Goal: Information Seeking & Learning: Learn about a topic

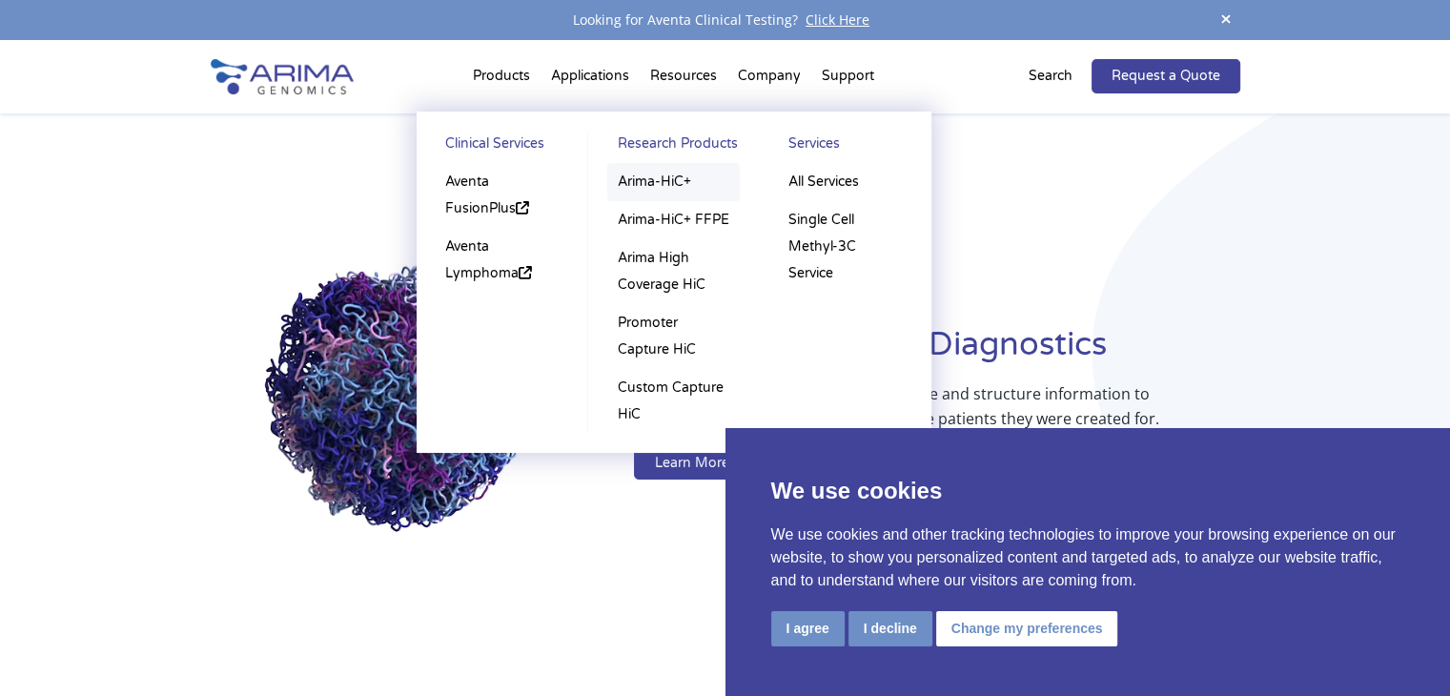
click at [663, 185] on link "Arima-HiC+" at bounding box center [673, 182] width 132 height 38
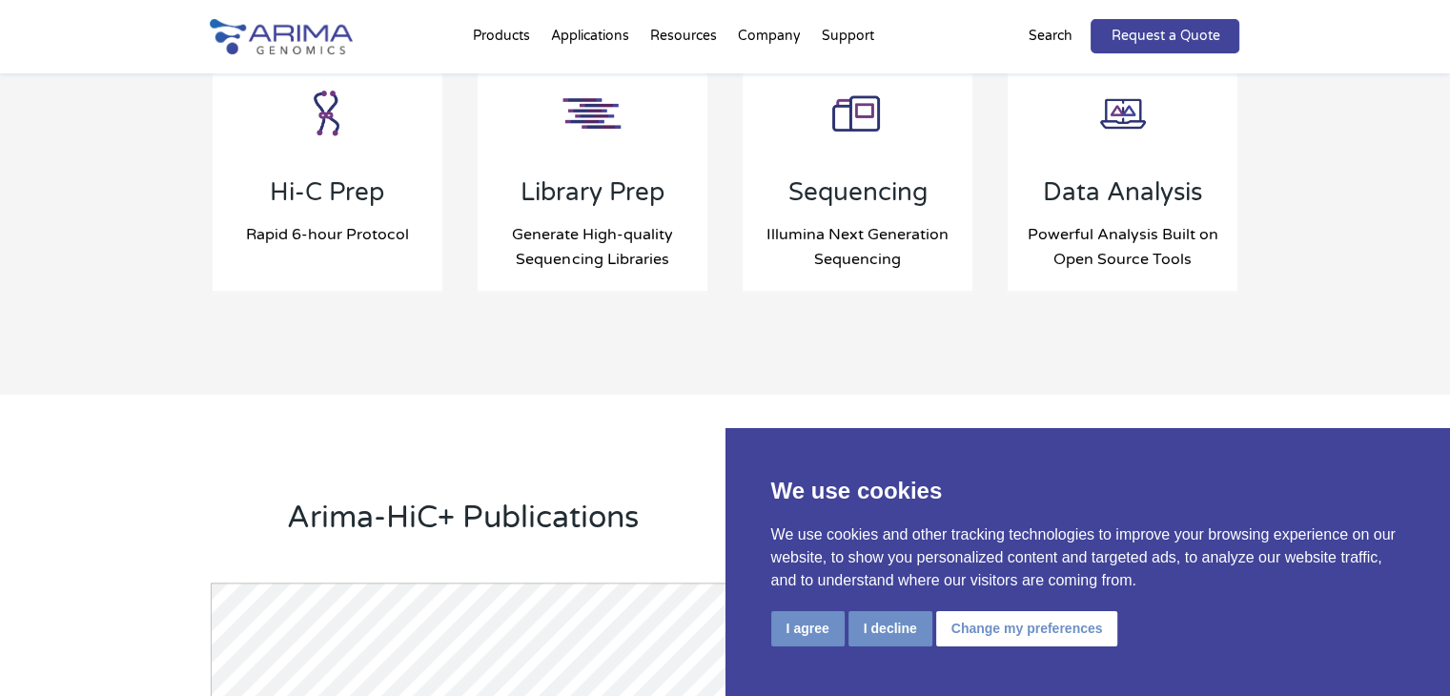
scroll to position [2152, 0]
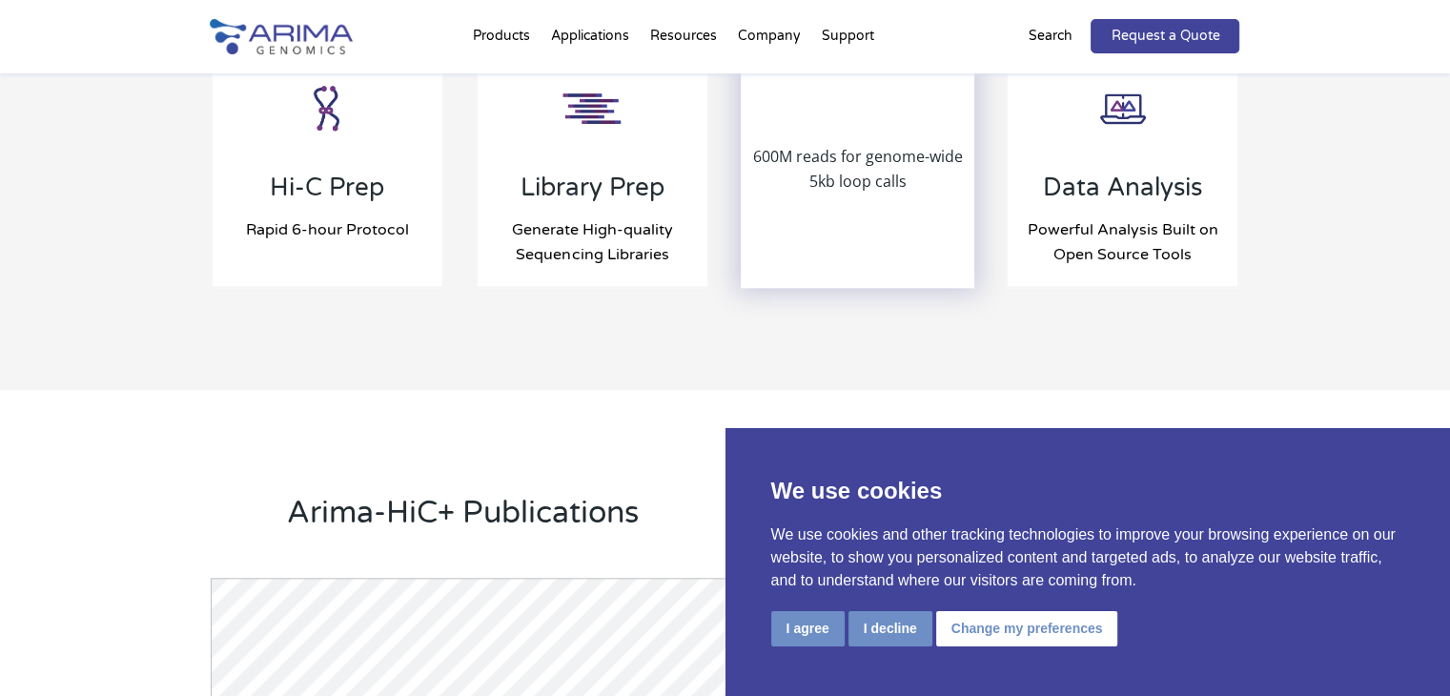
click at [873, 168] on p "600M reads for genome-wide 5kb loop calls" at bounding box center [857, 169] width 231 height 50
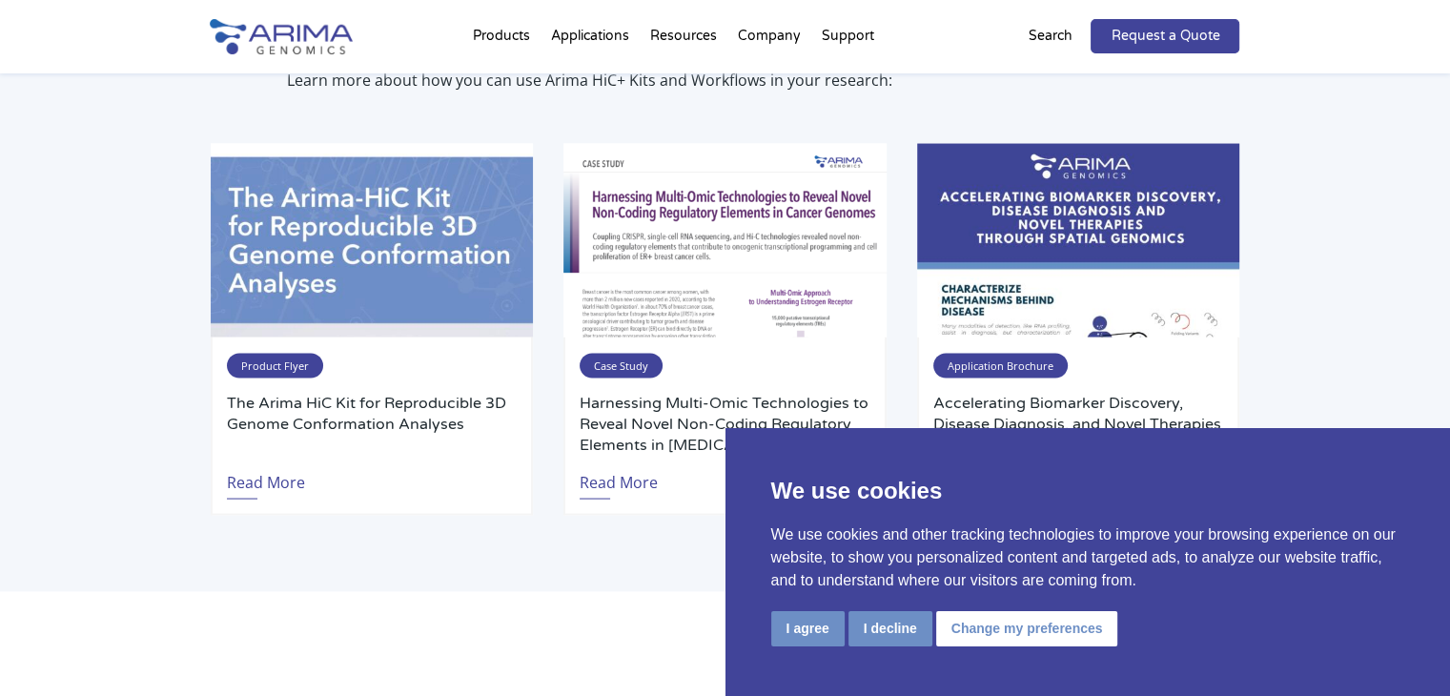
scroll to position [3706, 0]
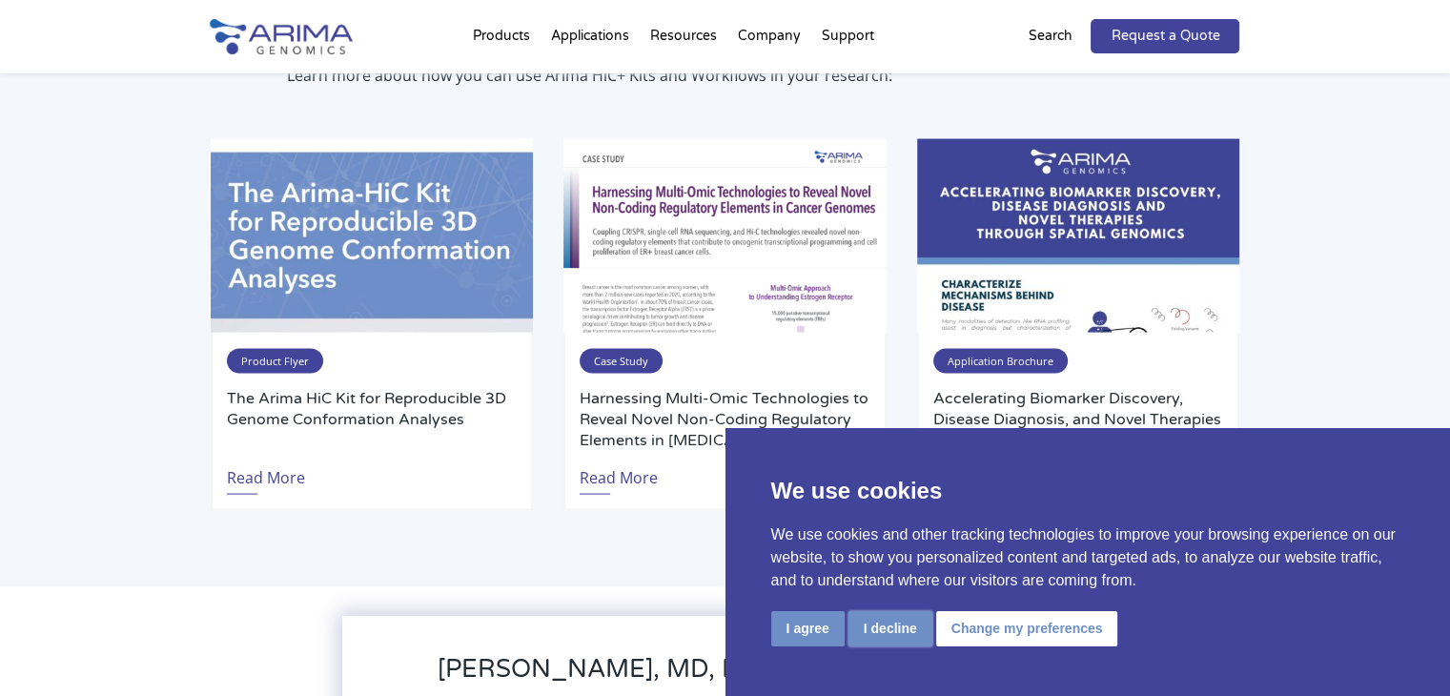
click at [872, 629] on button "I decline" at bounding box center [890, 628] width 84 height 35
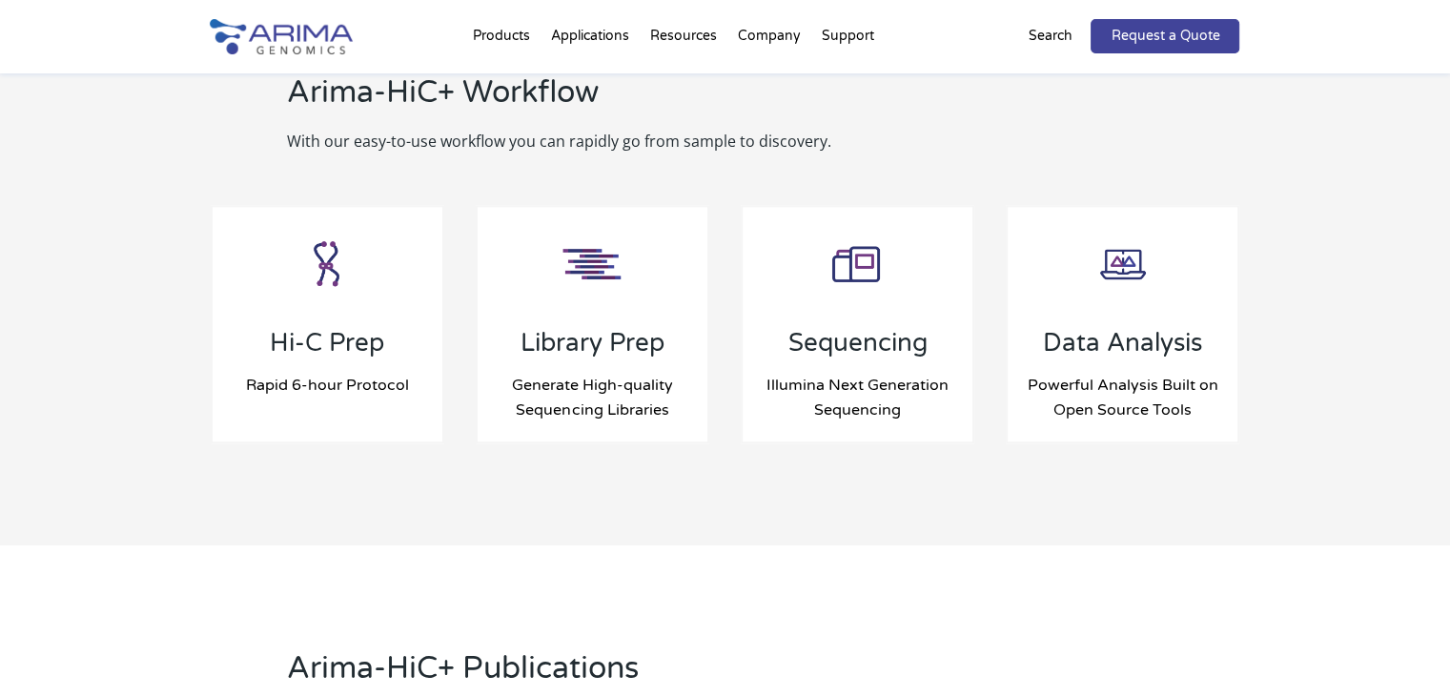
scroll to position [1983, 0]
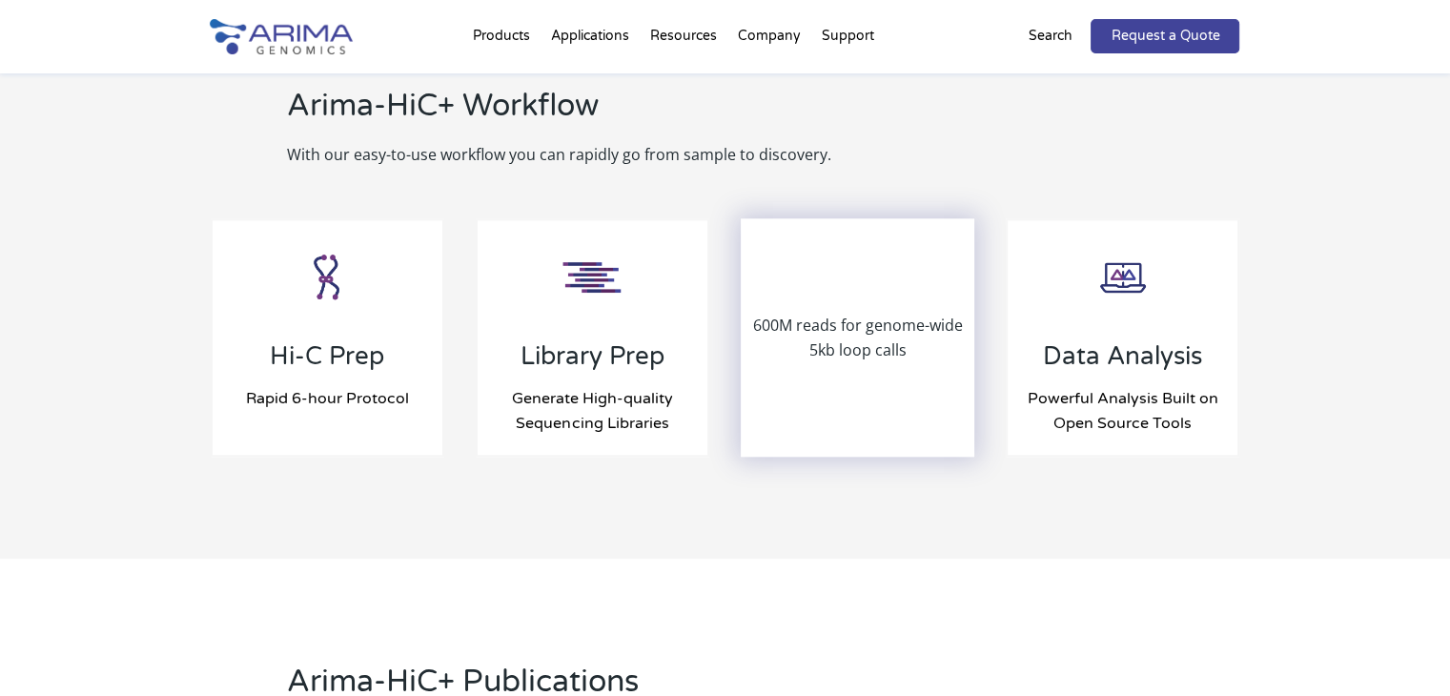
click at [907, 335] on p "600M reads for genome-wide 5kb loop calls" at bounding box center [857, 338] width 231 height 50
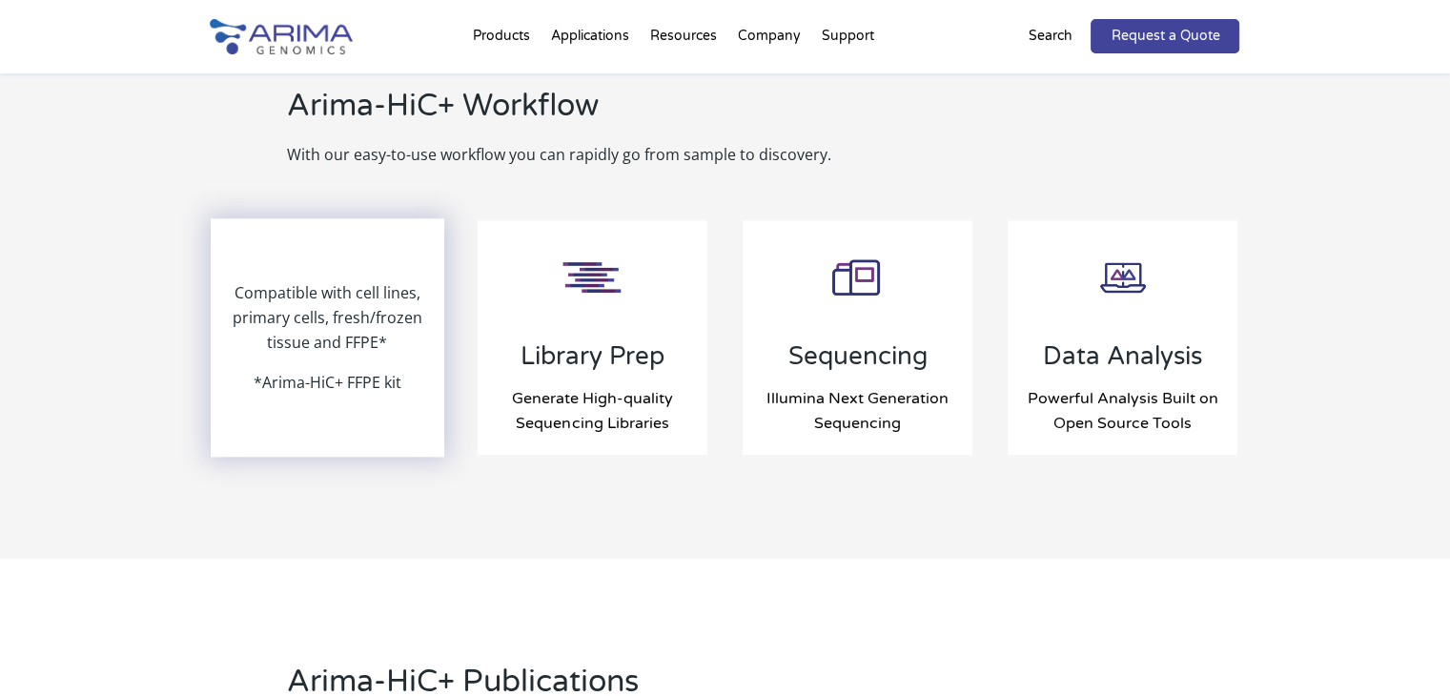
click at [302, 321] on p "Compatible with cell lines, primary cells, fresh/frozen tissue and FFPE*" at bounding box center [328, 325] width 231 height 90
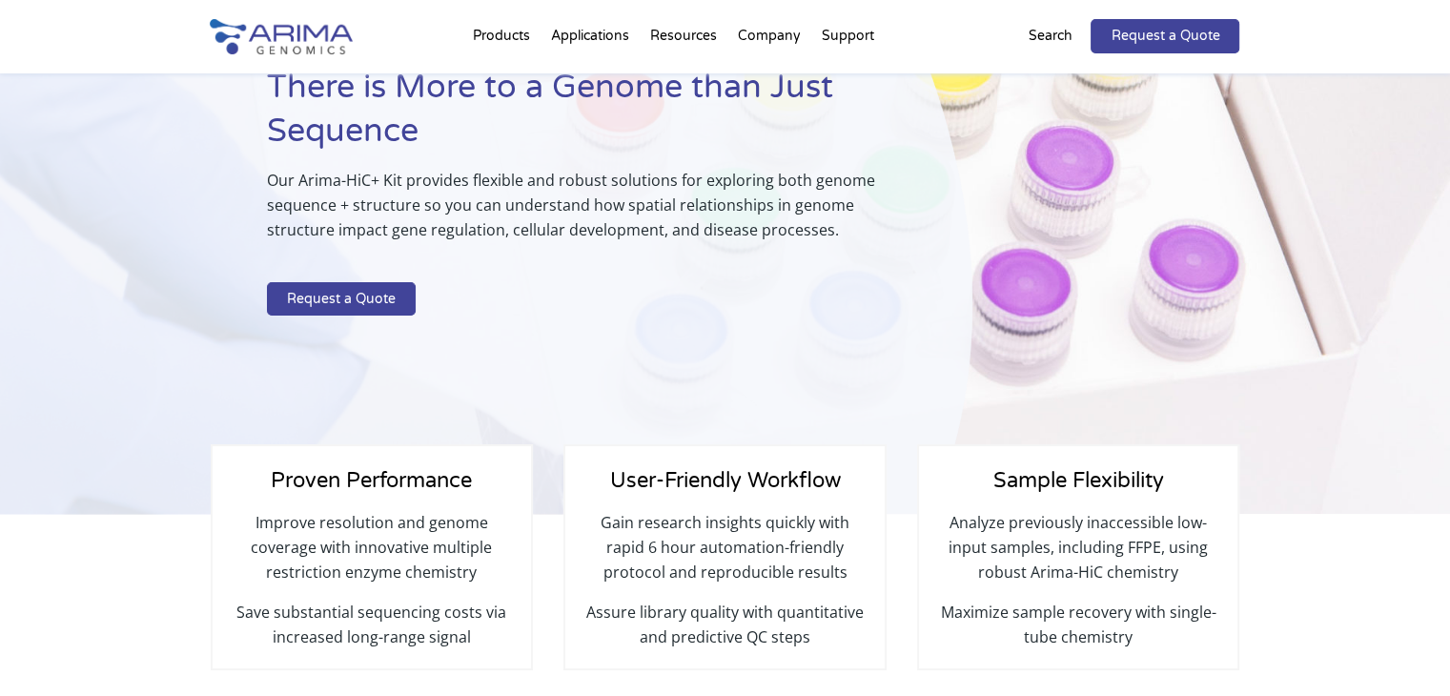
scroll to position [0, 0]
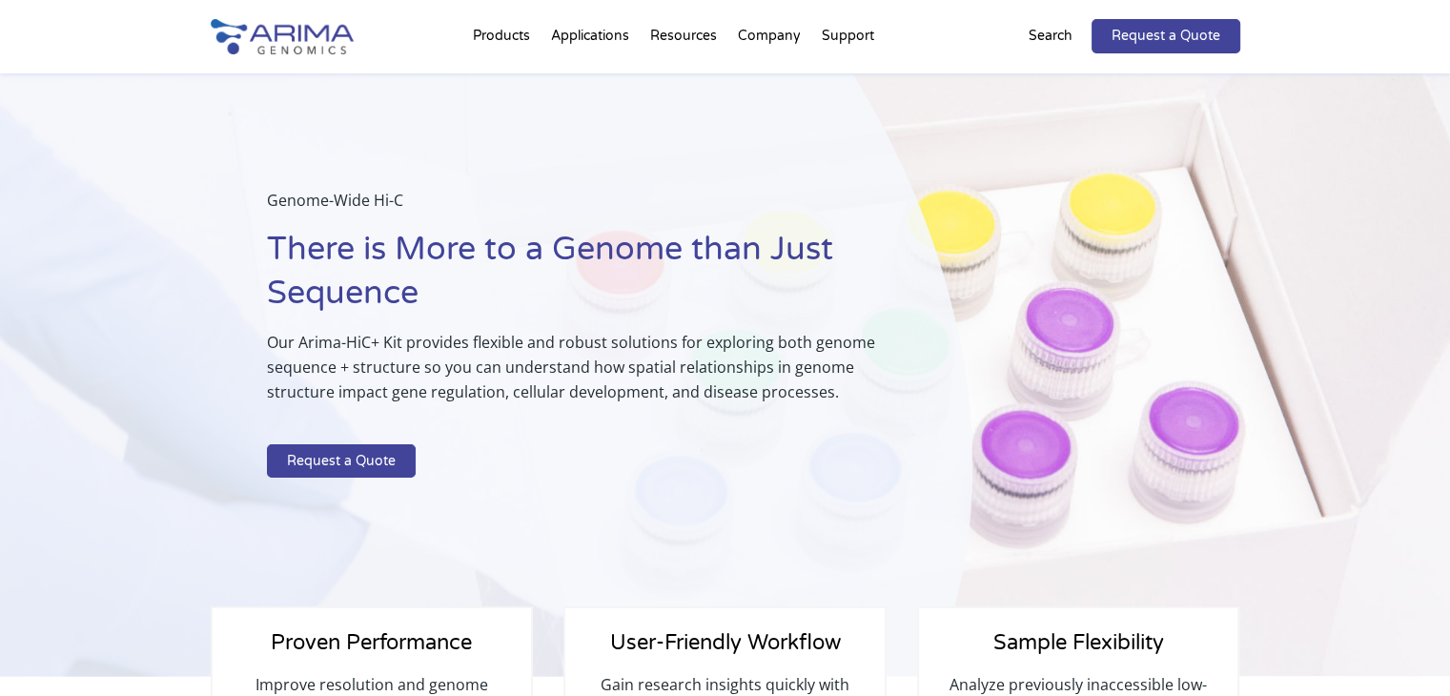
click at [755, 309] on h1 "There is More to a Genome than Just Sequence" at bounding box center [572, 279] width 610 height 102
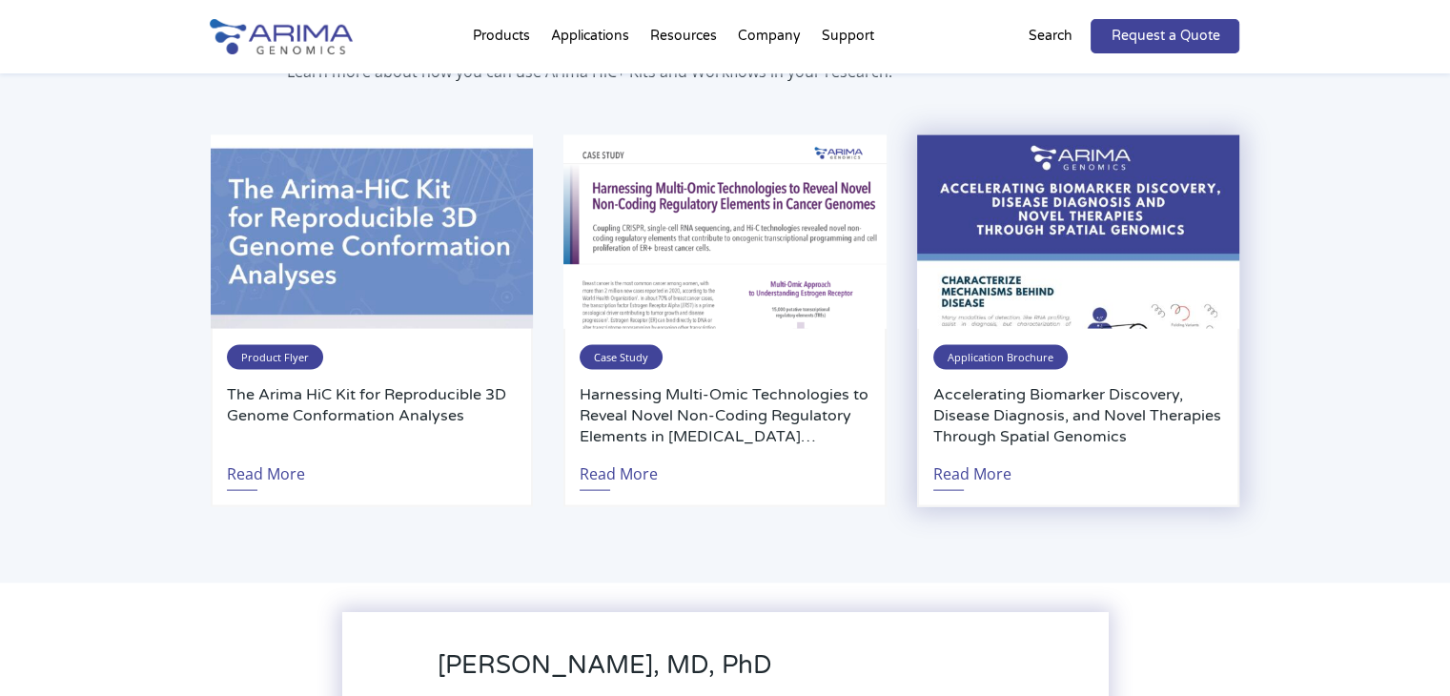
scroll to position [3907, 0]
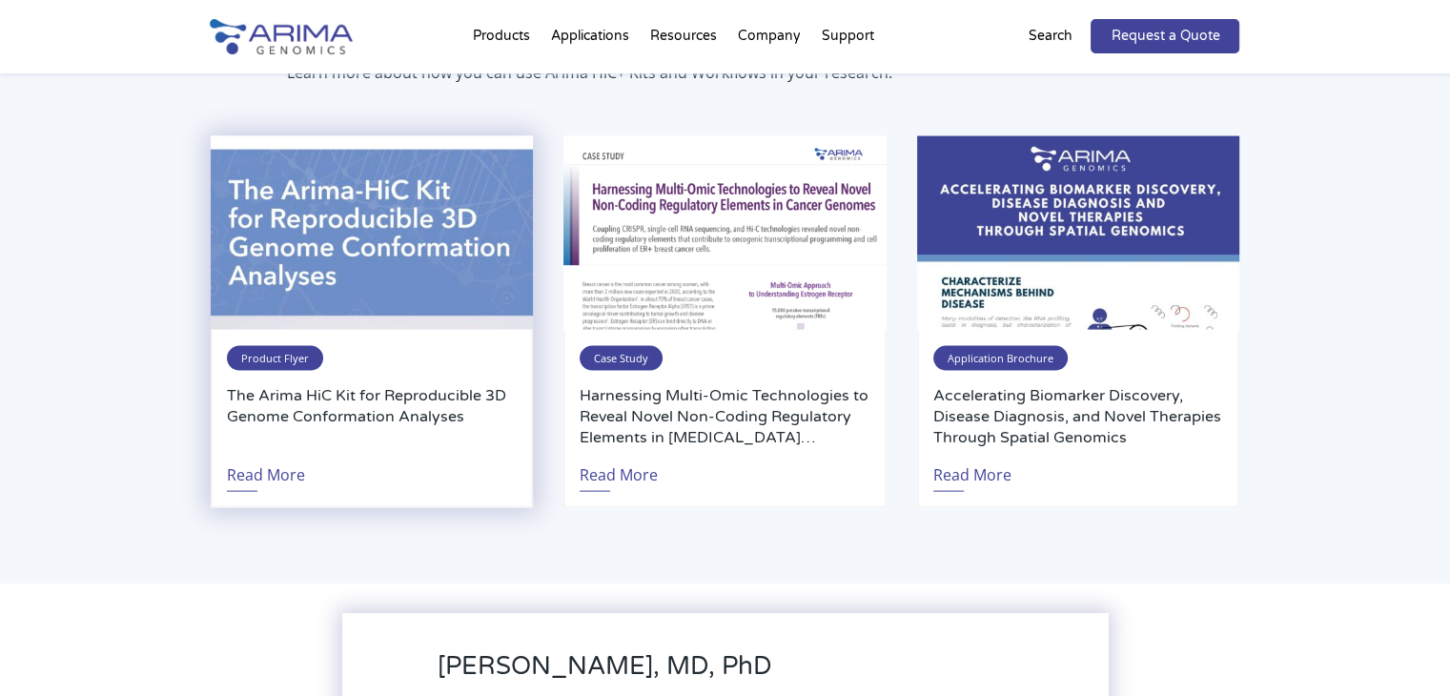
click at [499, 169] on img at bounding box center [372, 232] width 322 height 193
